Goal: Go to known website: Access a specific website the user already knows

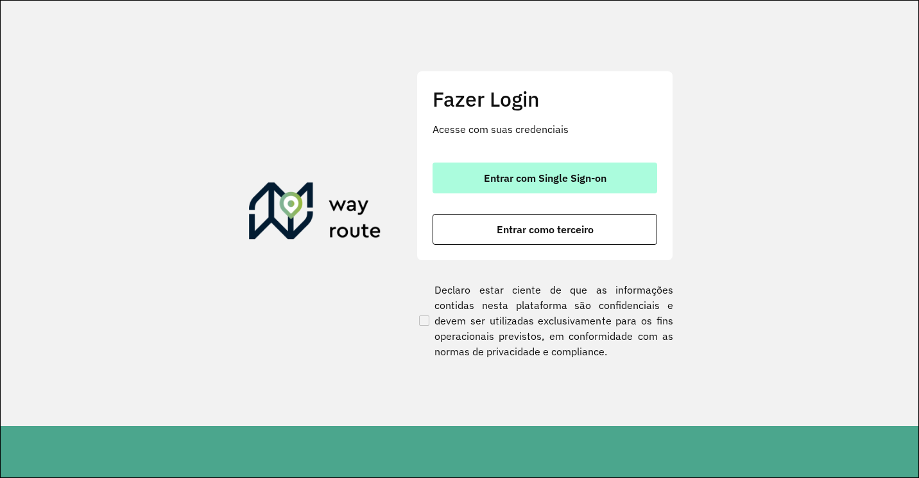
click at [544, 175] on span "Entrar com Single Sign-on" at bounding box center [545, 178] width 123 height 10
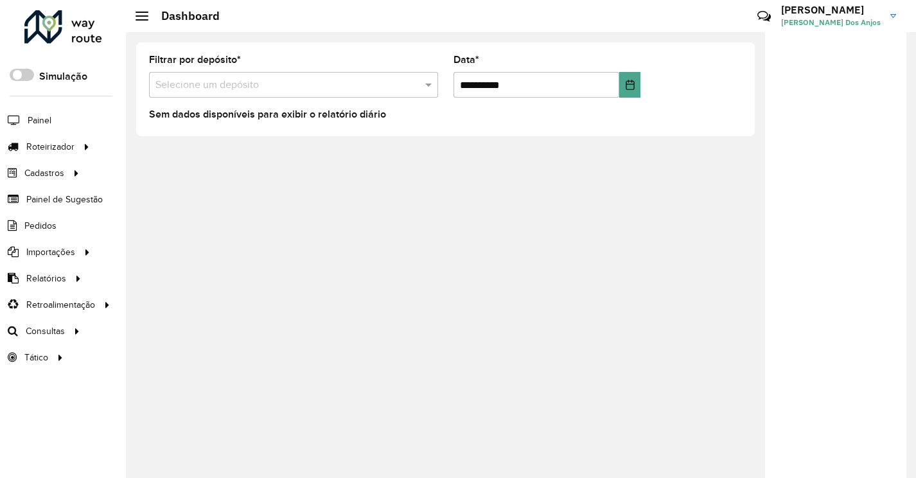
click at [535, 14] on hb-header "Dashboard Críticas? Dúvidas? Elogios? Sugestões? Entre em contato conosco! [PER…" at bounding box center [521, 16] width 790 height 32
